Goal: Task Accomplishment & Management: Use online tool/utility

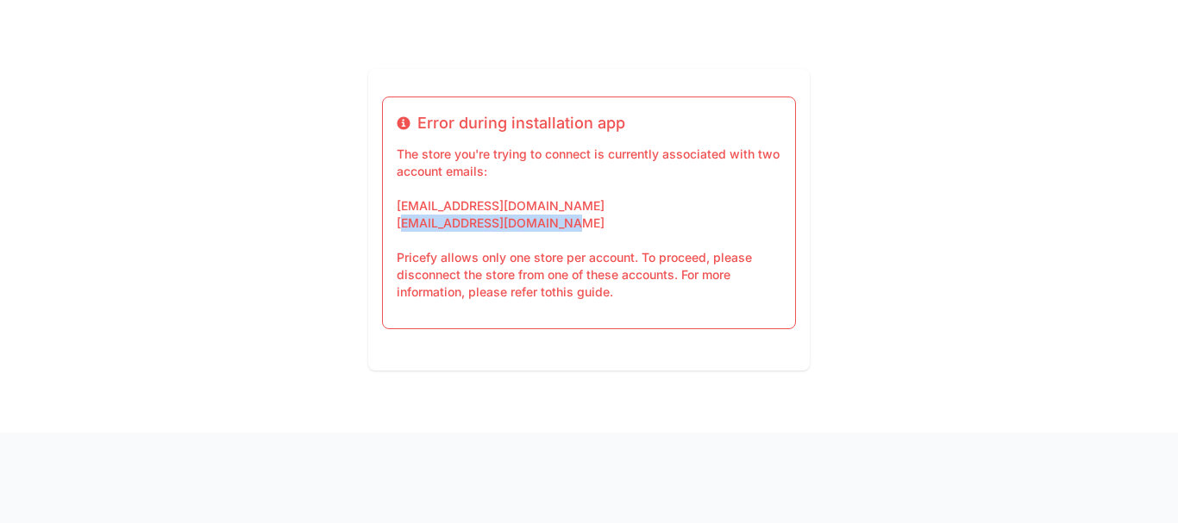
drag, startPoint x: 402, startPoint y: 222, endPoint x: 569, endPoint y: 229, distance: 167.4
click at [569, 229] on p "The store you're trying to connect is currently associated with two account ema…" at bounding box center [589, 223] width 385 height 155
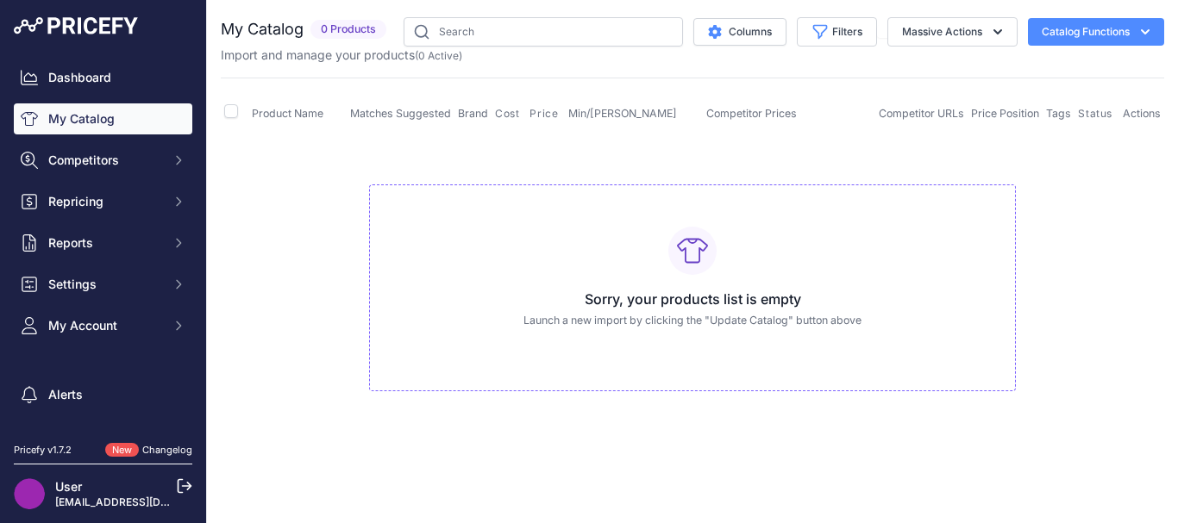
click at [292, 198] on td "Sorry, your products list is empty Launch a new import by clicking the "Update …" at bounding box center [692, 280] width 943 height 291
click at [713, 294] on h3 "Sorry, your products list is empty" at bounding box center [692, 299] width 617 height 21
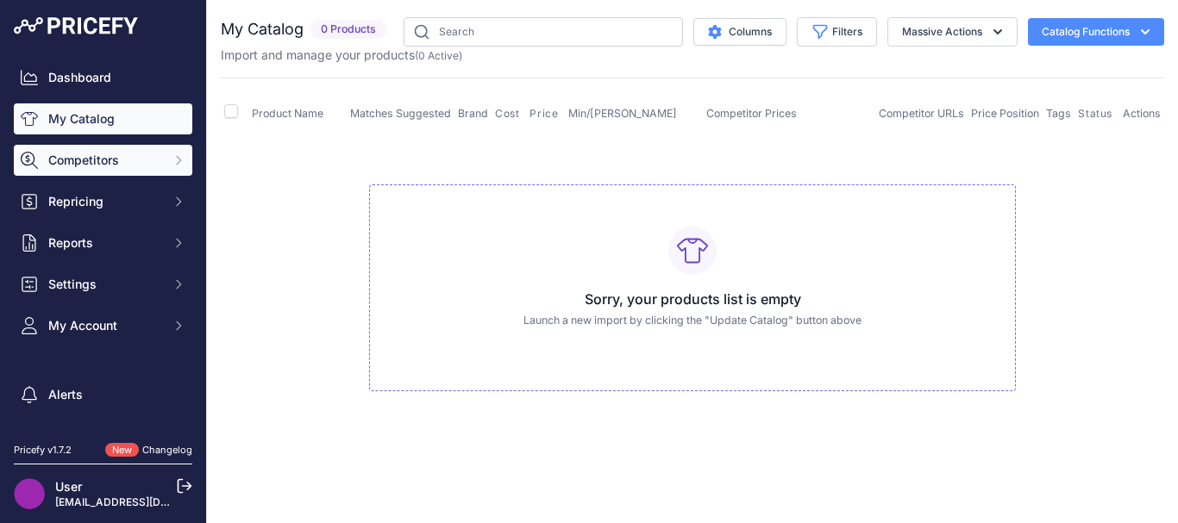
click at [132, 161] on span "Competitors" at bounding box center [104, 160] width 113 height 17
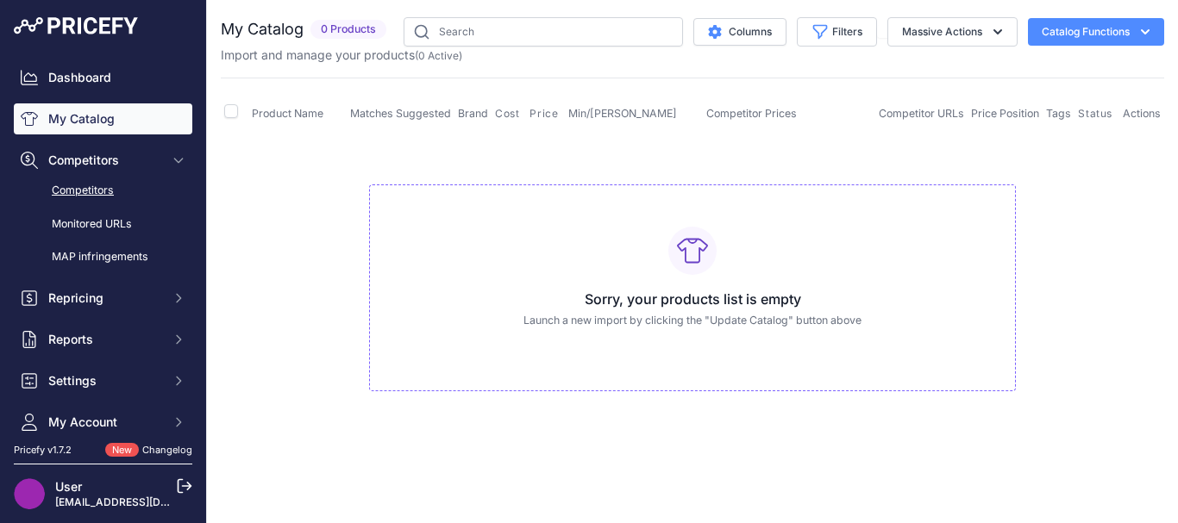
click at [103, 195] on link "Competitors" at bounding box center [103, 191] width 179 height 30
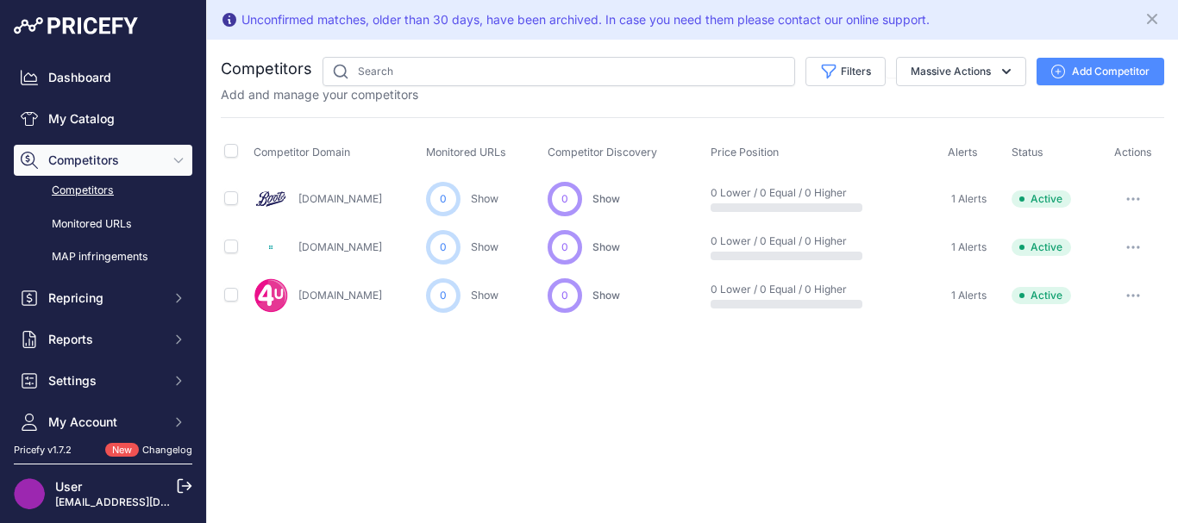
click at [1130, 196] on button "button" at bounding box center [1133, 199] width 34 height 24
click at [1066, 288] on button "Delete" at bounding box center [1089, 291] width 144 height 28
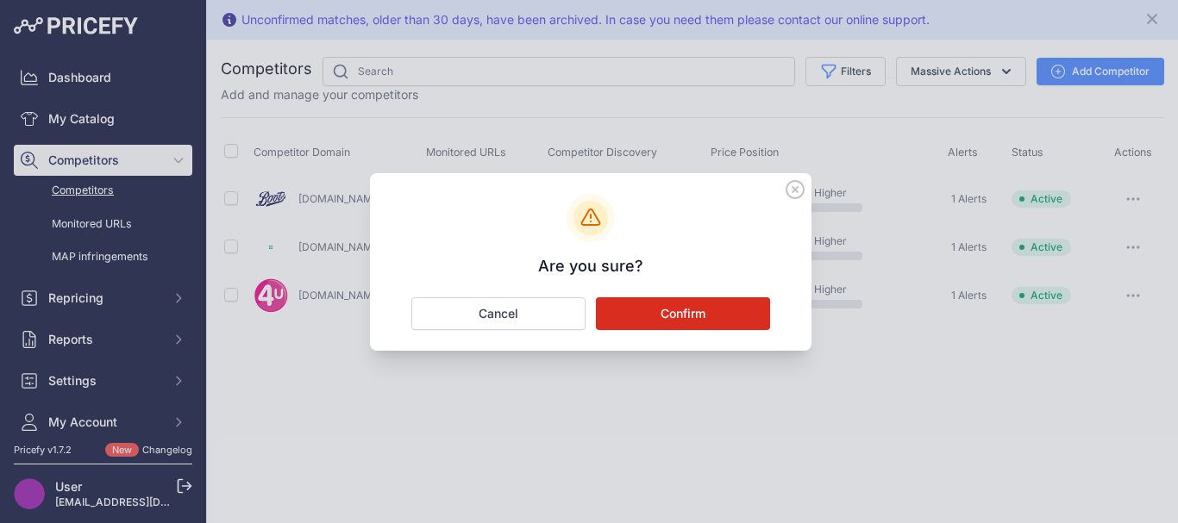
click at [694, 315] on button "Confirm" at bounding box center [683, 314] width 174 height 33
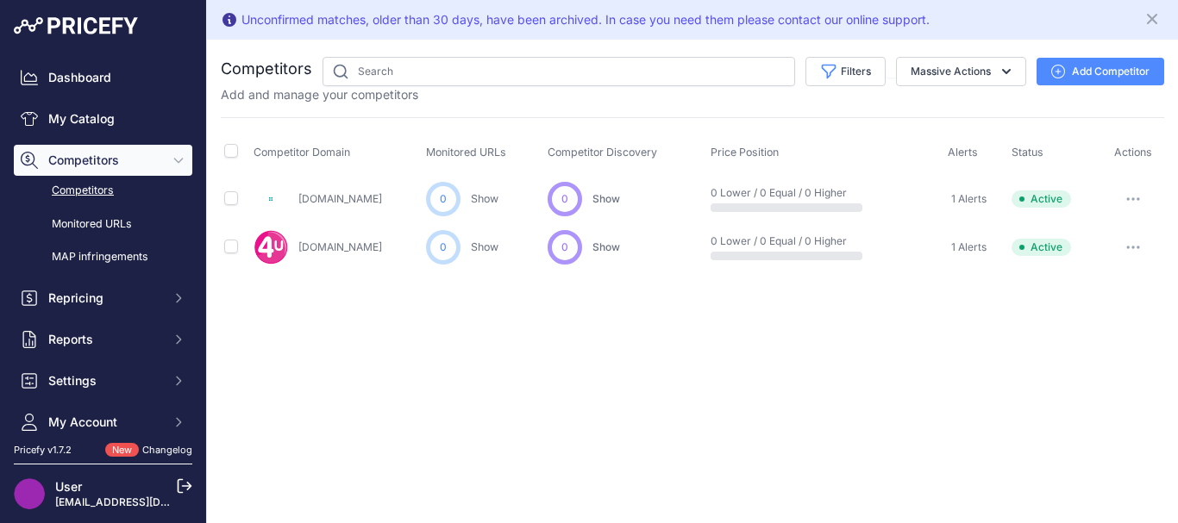
click at [606, 379] on div "Unconfirmed matches, older than 30 days, have been archived. In case you need t…" at bounding box center [692, 261] width 971 height 523
click at [489, 369] on div "Unconfirmed matches, older than 30 days, have been archived. In case you need t…" at bounding box center [692, 261] width 971 height 523
click at [488, 354] on div "Unconfirmed matches, older than 30 days, have been archived. In case you need t…" at bounding box center [692, 261] width 971 height 523
click at [1157, 12] on icon "Close" at bounding box center [1152, 18] width 17 height 17
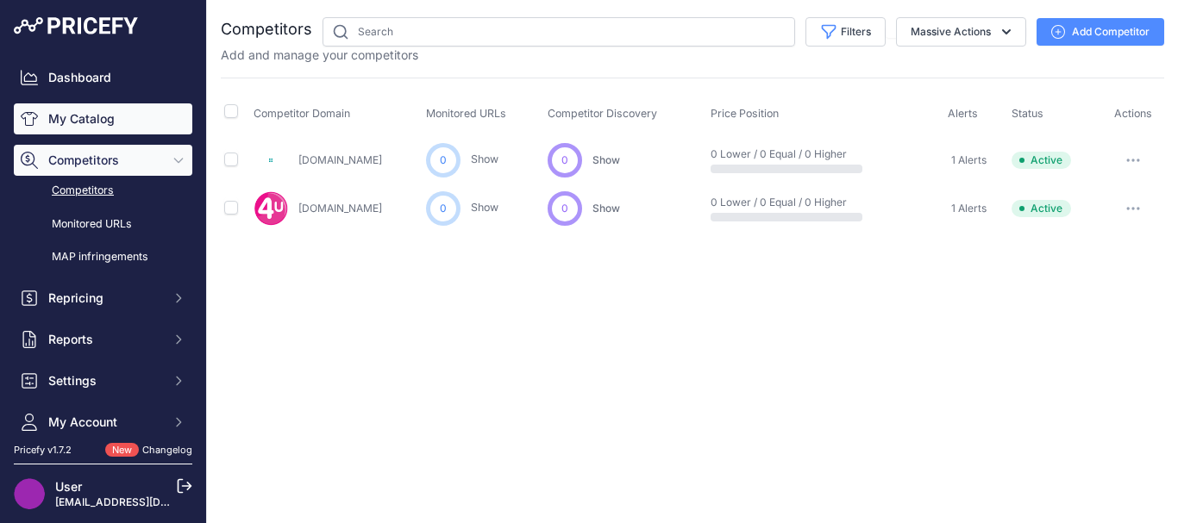
click at [110, 116] on link "My Catalog" at bounding box center [103, 118] width 179 height 31
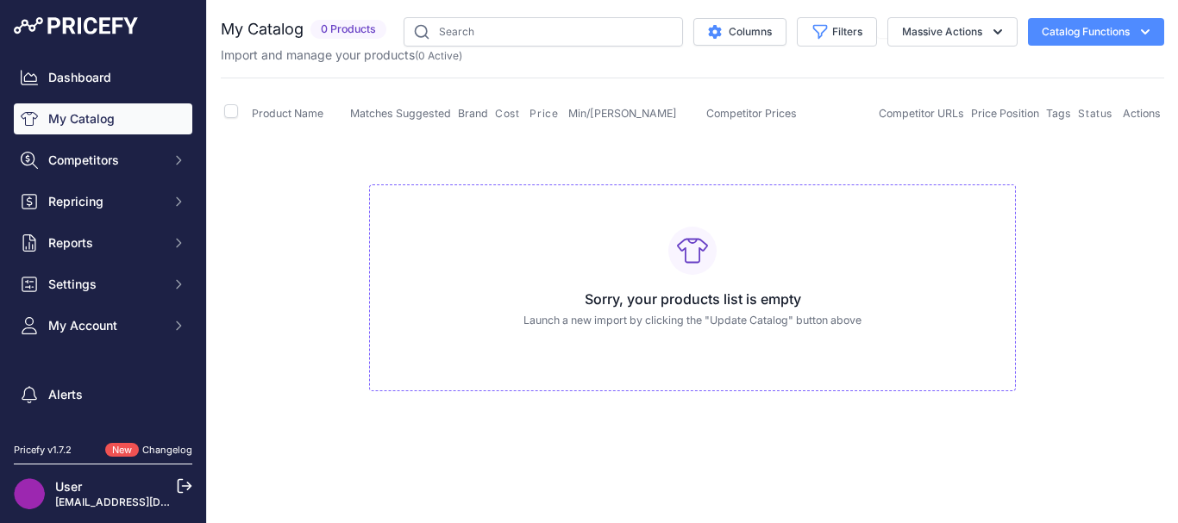
click at [769, 266] on div "Sorry, your products list is empty Launch a new import by clicking the "Update …" at bounding box center [692, 289] width 647 height 208
click at [1006, 29] on button "Massive Actions" at bounding box center [952, 31] width 130 height 29
click at [1137, 30] on icon "button" at bounding box center [1145, 31] width 17 height 17
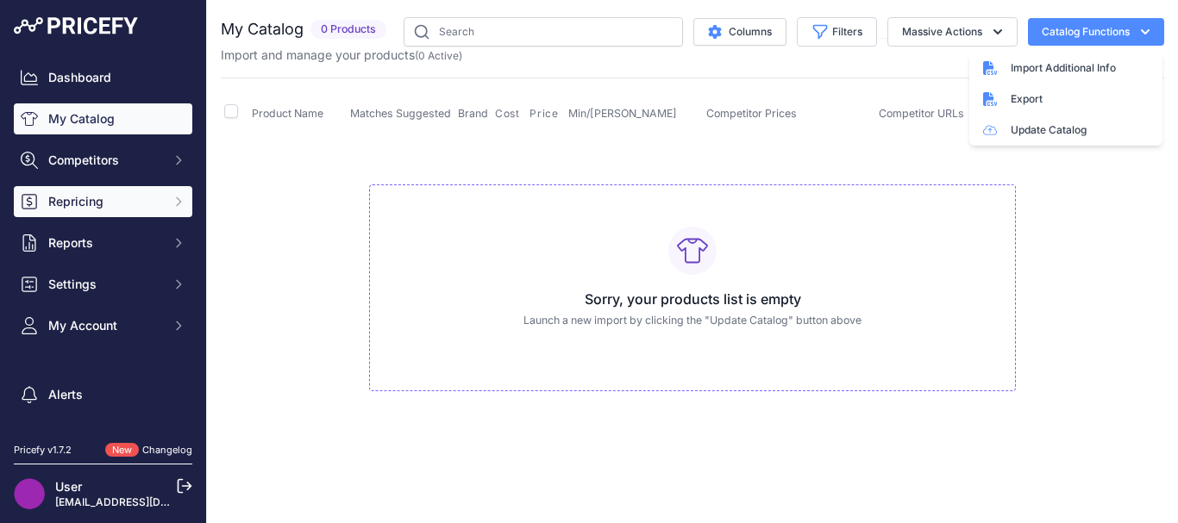
click at [69, 207] on span "Repricing" at bounding box center [104, 201] width 113 height 17
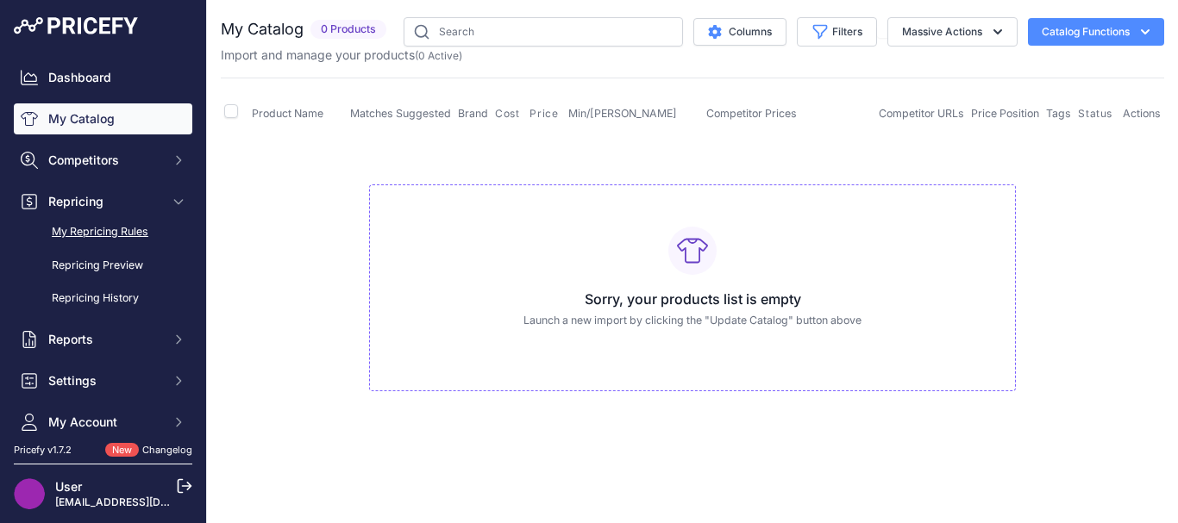
click at [79, 232] on link "My Repricing Rules" at bounding box center [103, 232] width 179 height 30
